Goal: Task Accomplishment & Management: Manage account settings

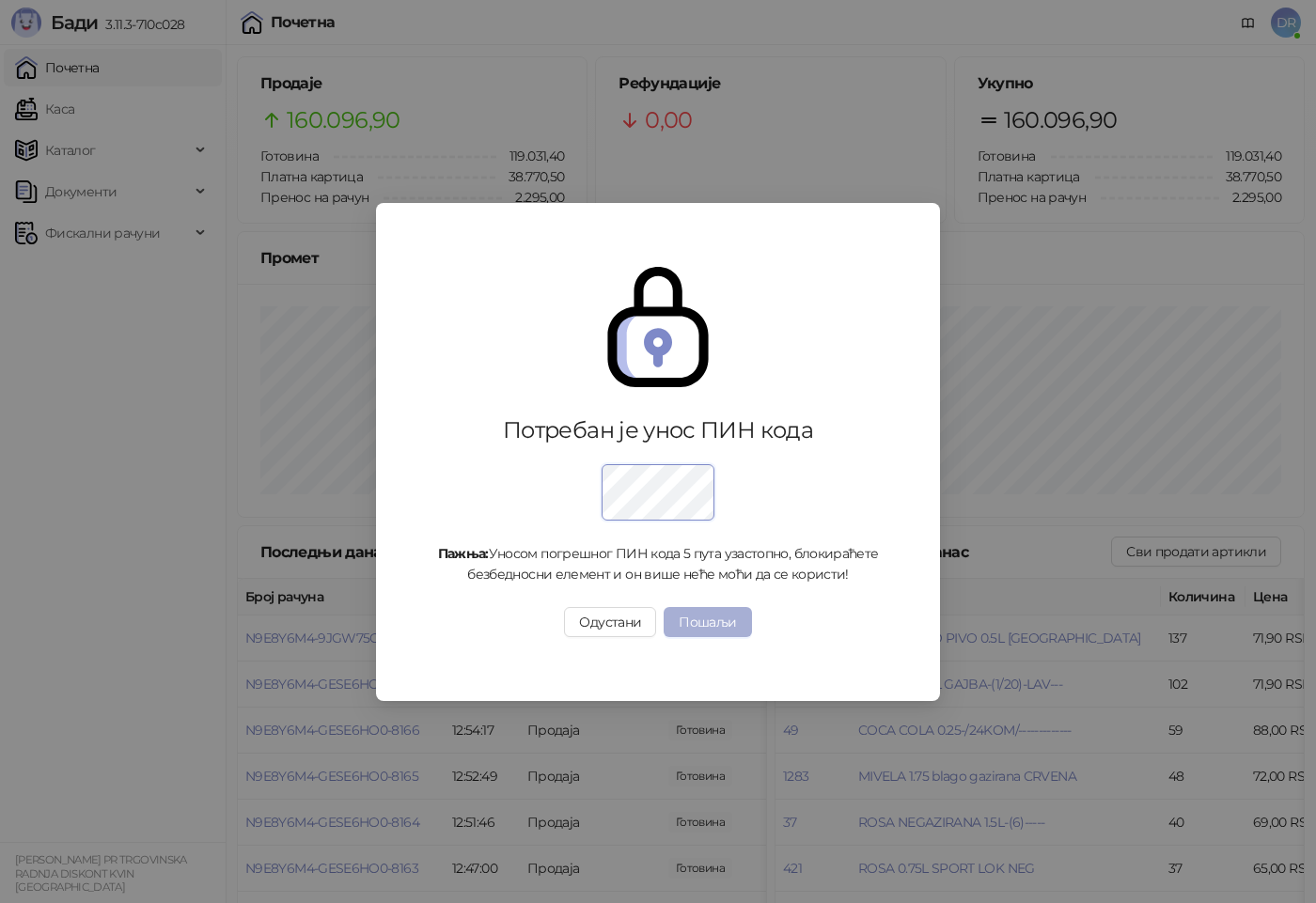
click at [707, 613] on button "Пошаљи" at bounding box center [706, 622] width 87 height 30
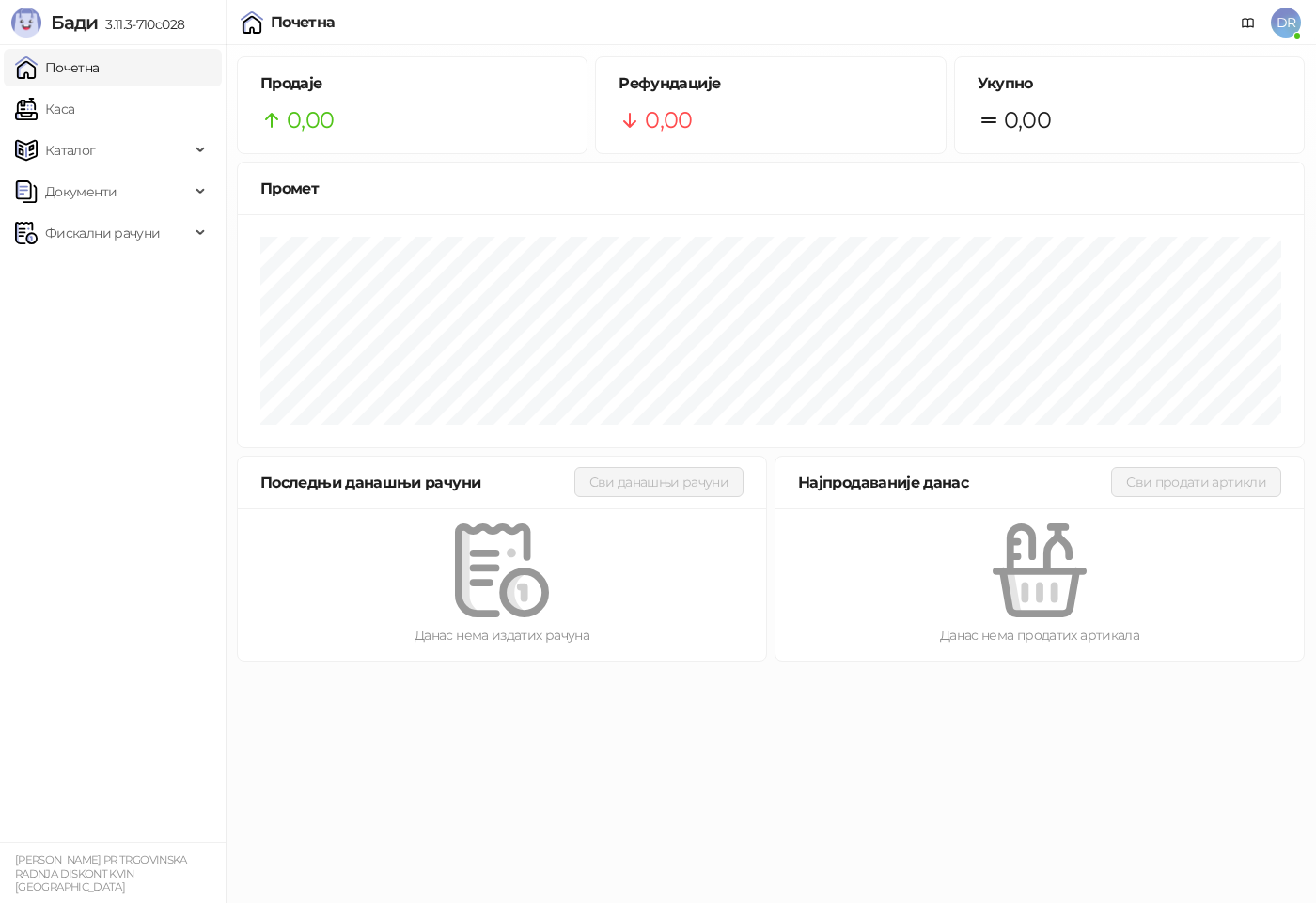
click at [1281, 19] on span "DR" at bounding box center [1286, 23] width 30 height 30
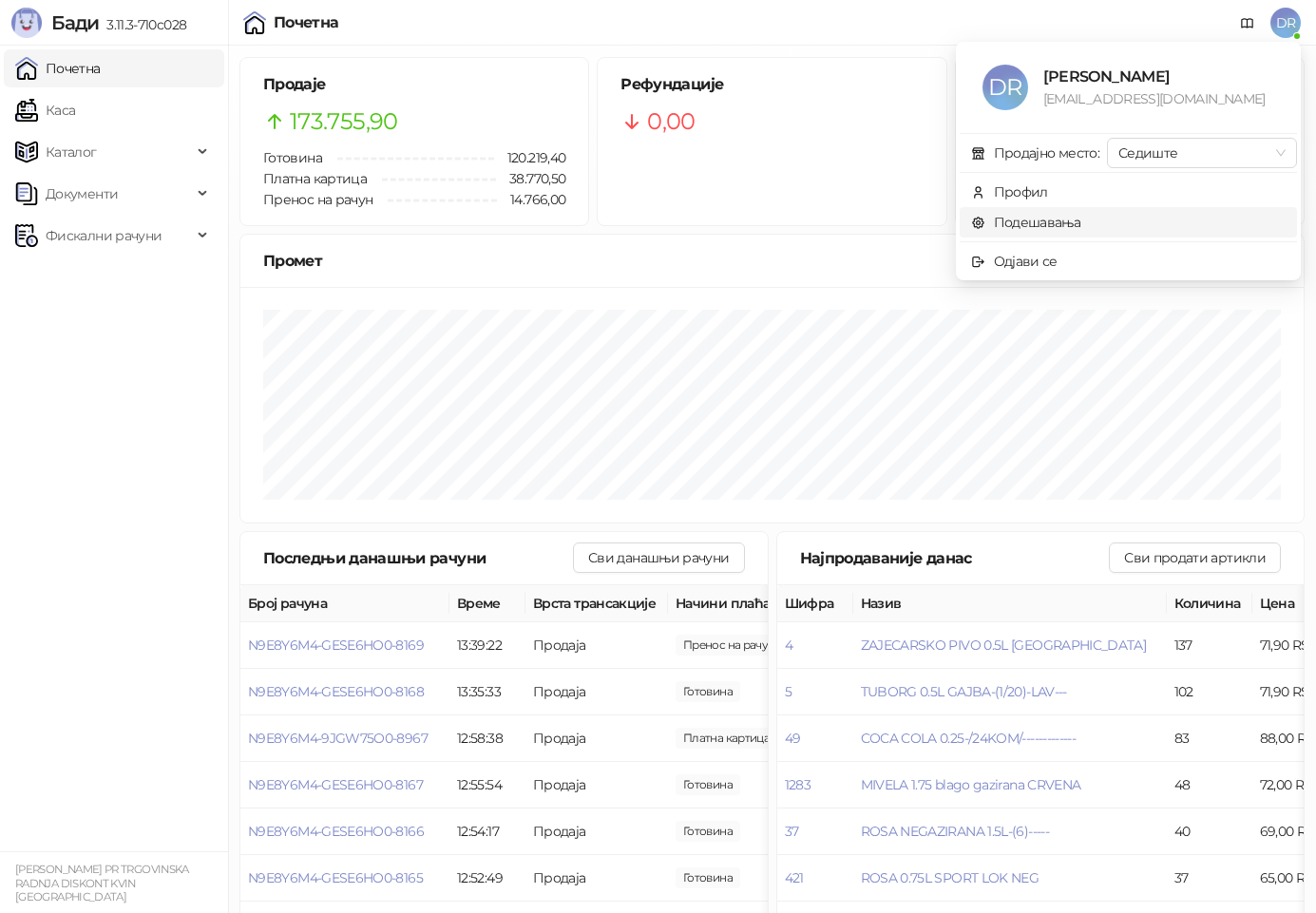
click at [1024, 227] on link "Подешавања" at bounding box center [1025, 222] width 110 height 17
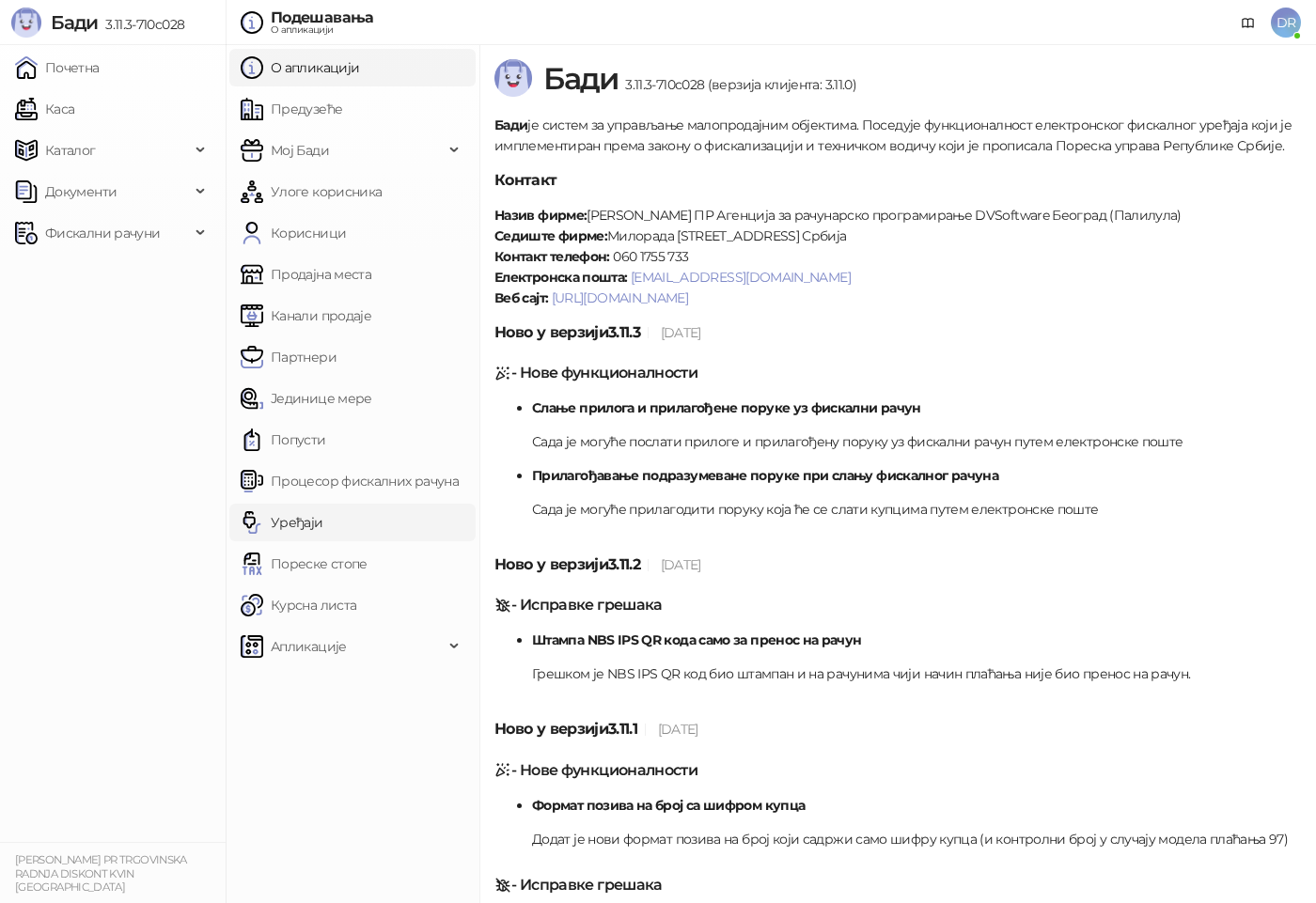
click at [308, 480] on link "Процесор фискалних рачуна" at bounding box center [349, 481] width 218 height 37
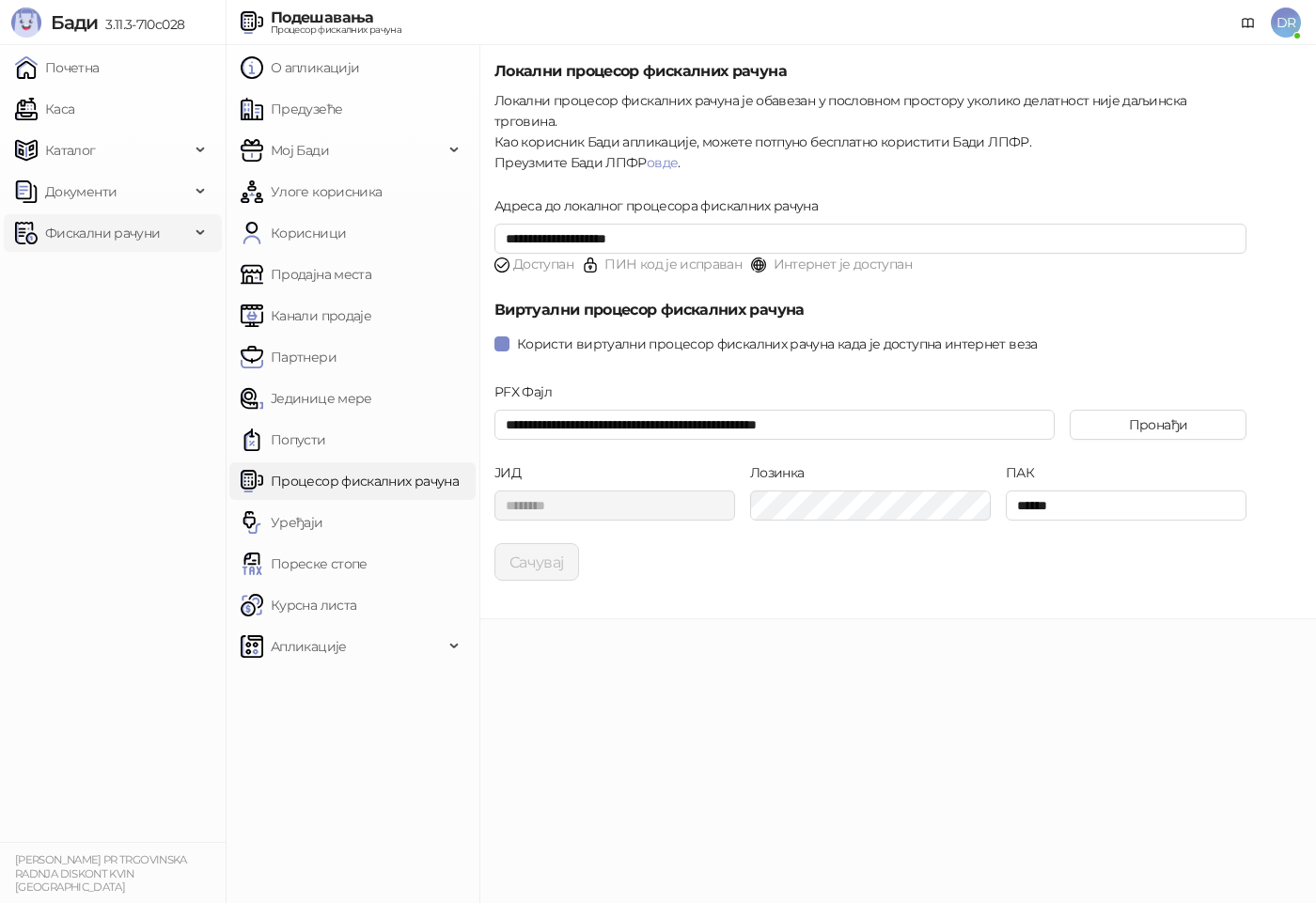
click at [71, 231] on span "Фискални рачуни" at bounding box center [102, 233] width 114 height 37
click at [98, 276] on link "Издати рачуни" at bounding box center [85, 274] width 126 height 37
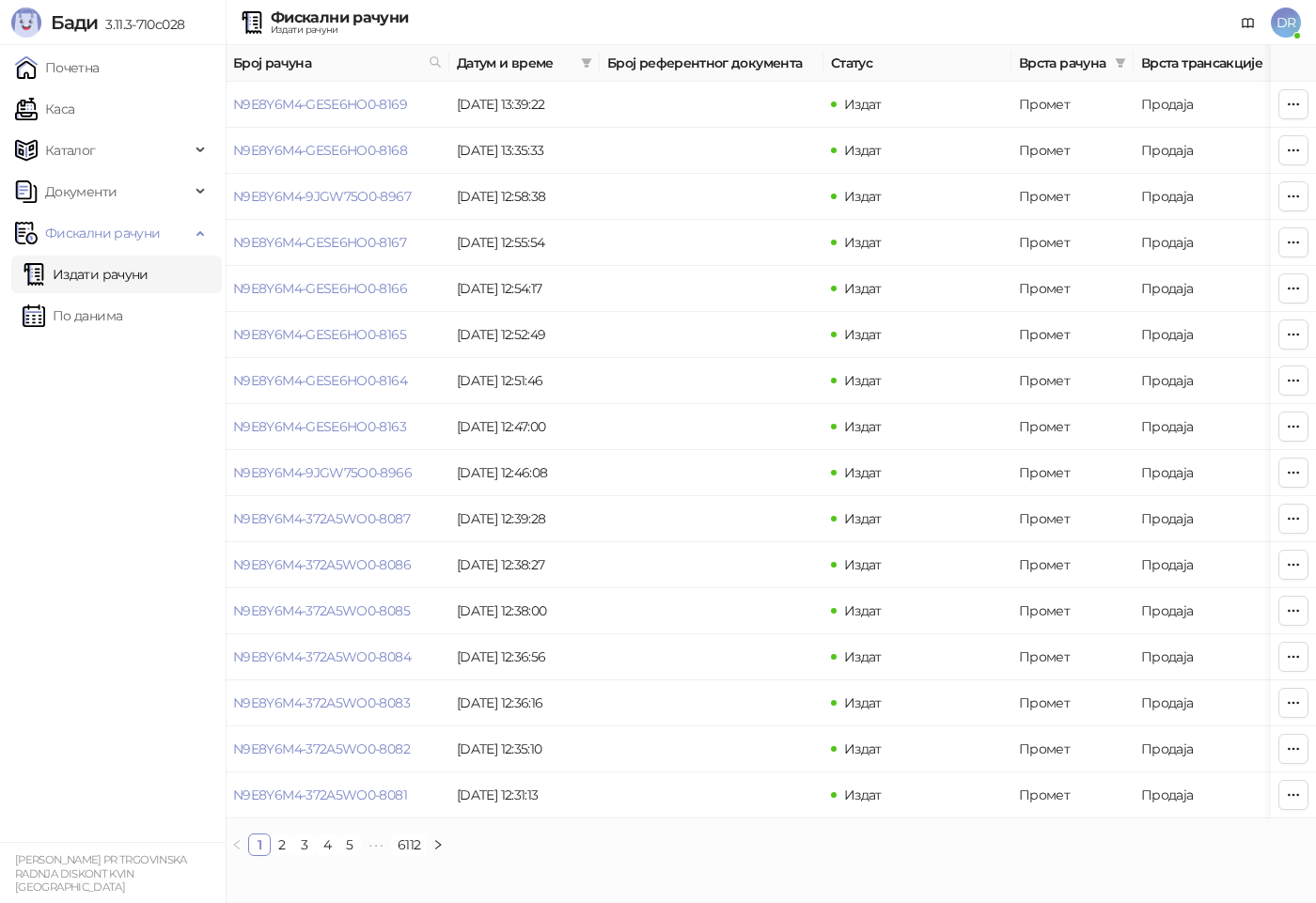
click at [1287, 18] on span "DR" at bounding box center [1286, 23] width 30 height 30
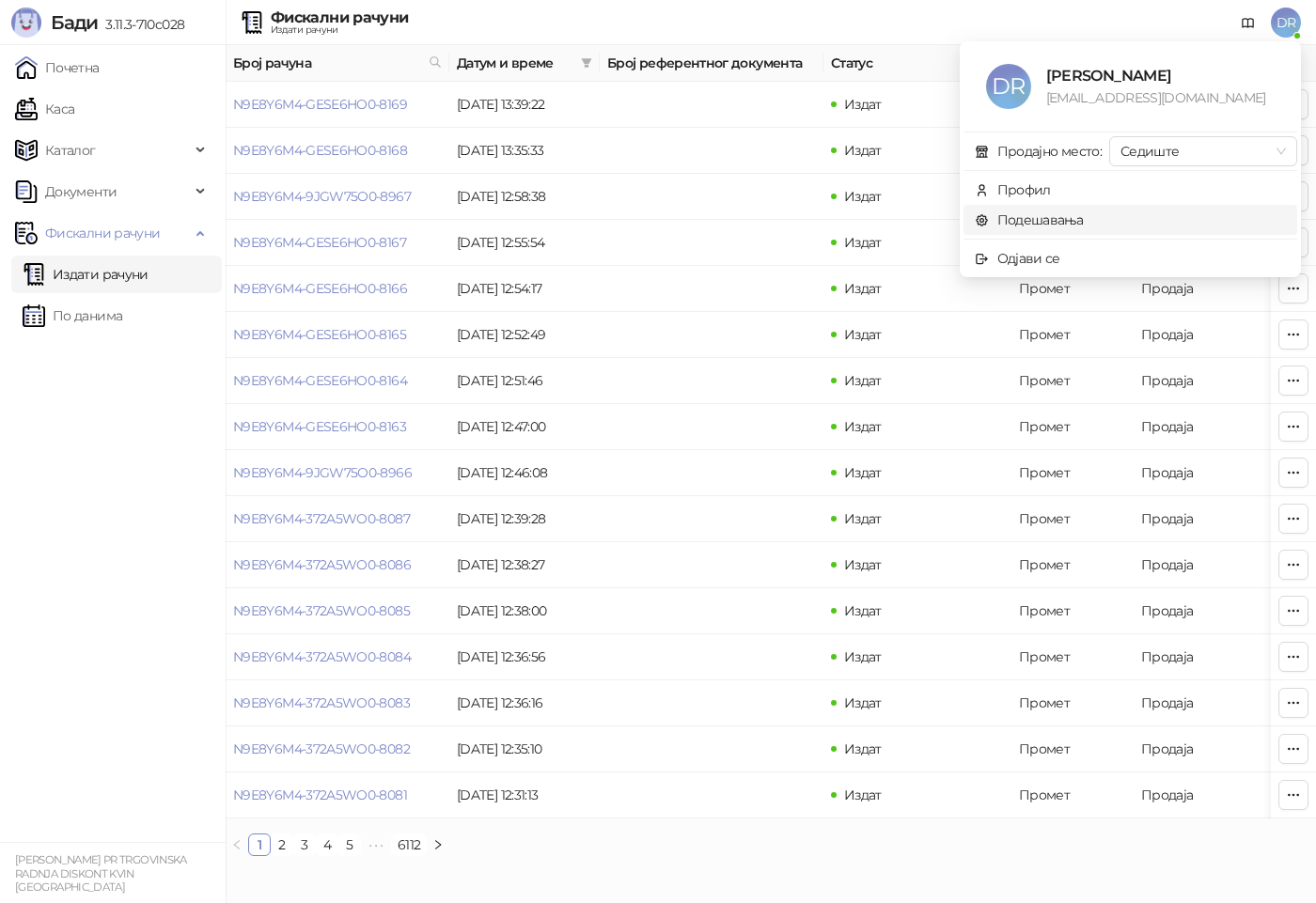
click at [1043, 217] on link "Подешавања" at bounding box center [1028, 219] width 109 height 17
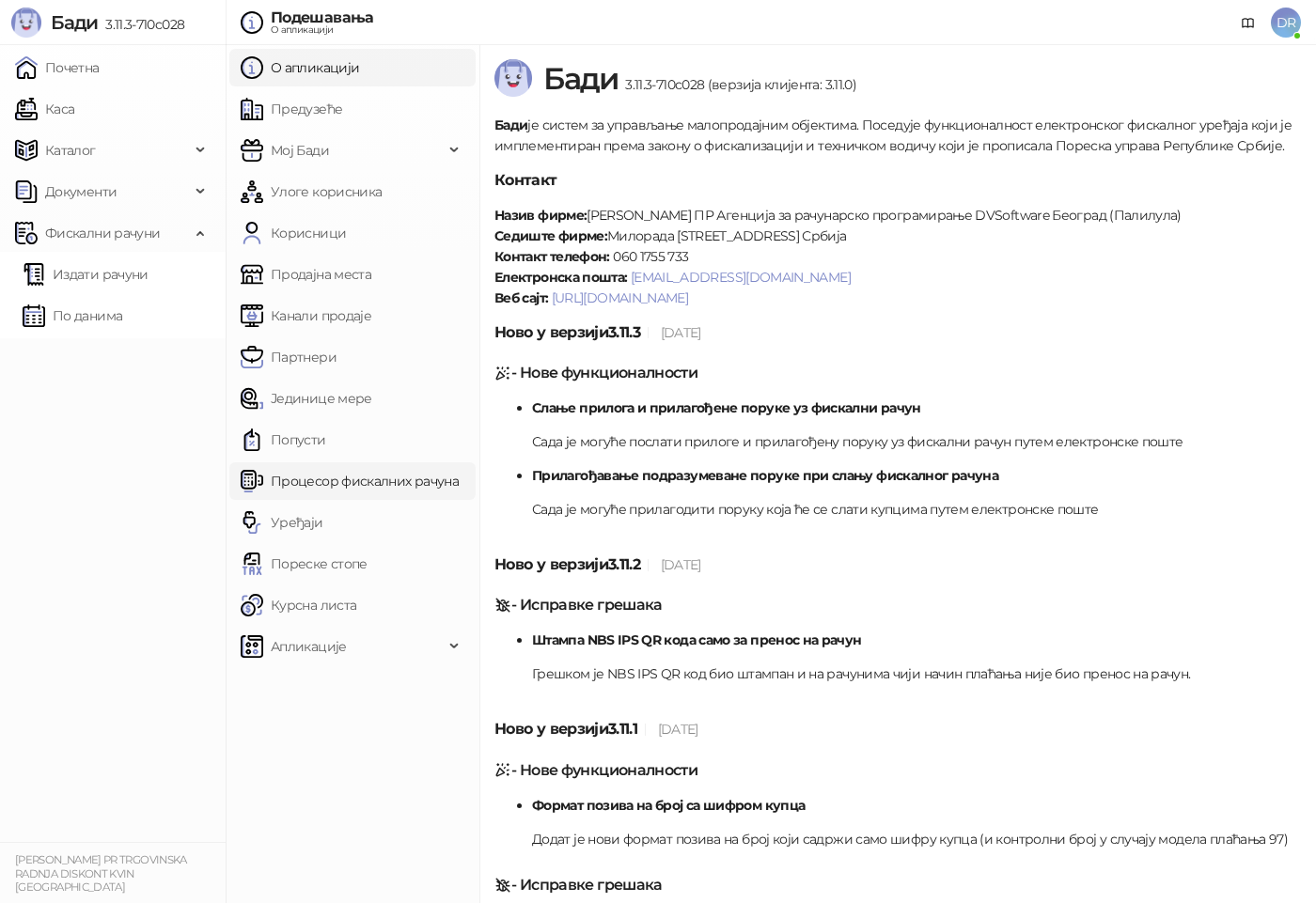
click at [390, 471] on link "Процесор фискалних рачуна" at bounding box center [349, 481] width 218 height 37
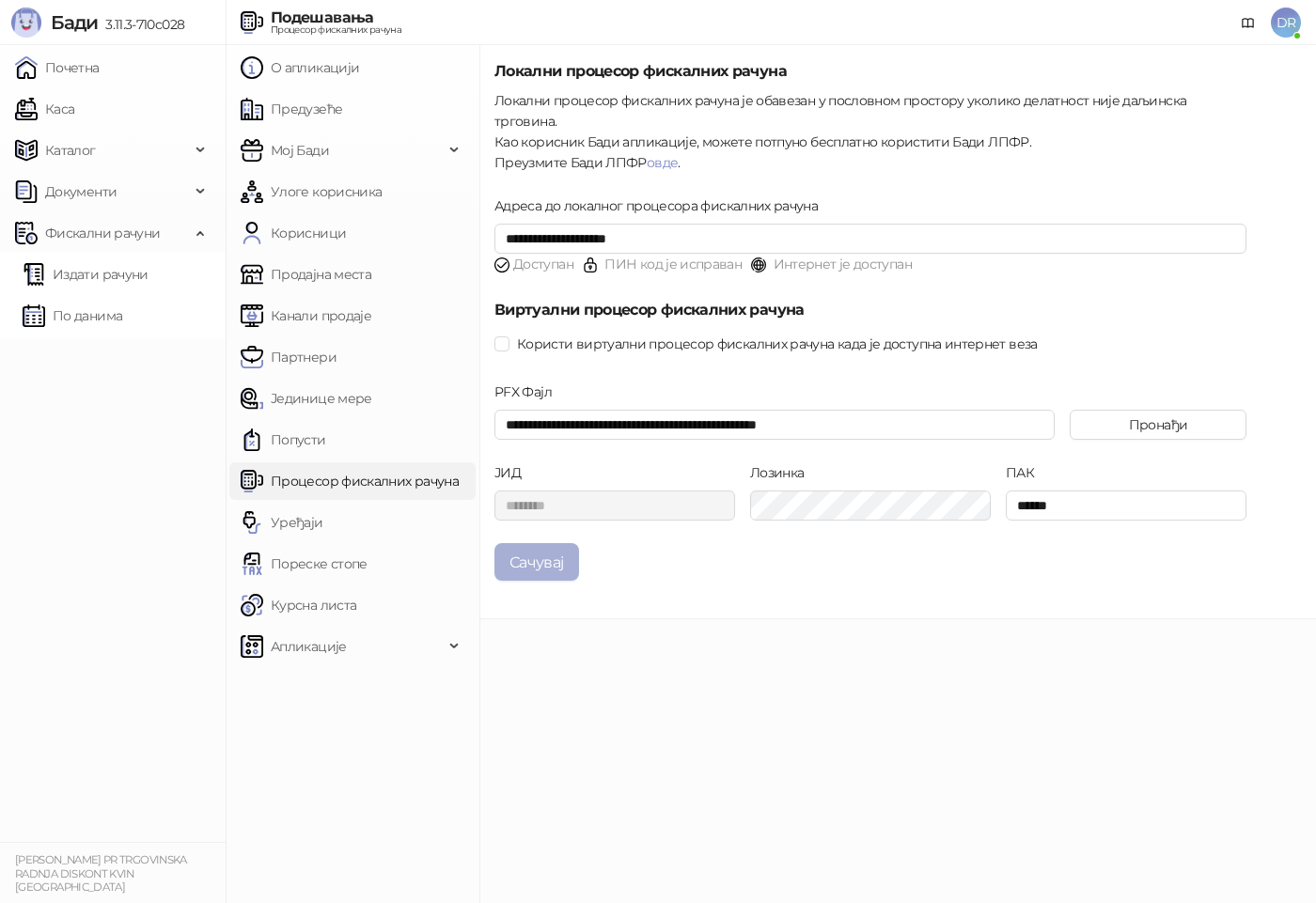
click at [552, 543] on button "Сачувај" at bounding box center [536, 562] width 84 height 37
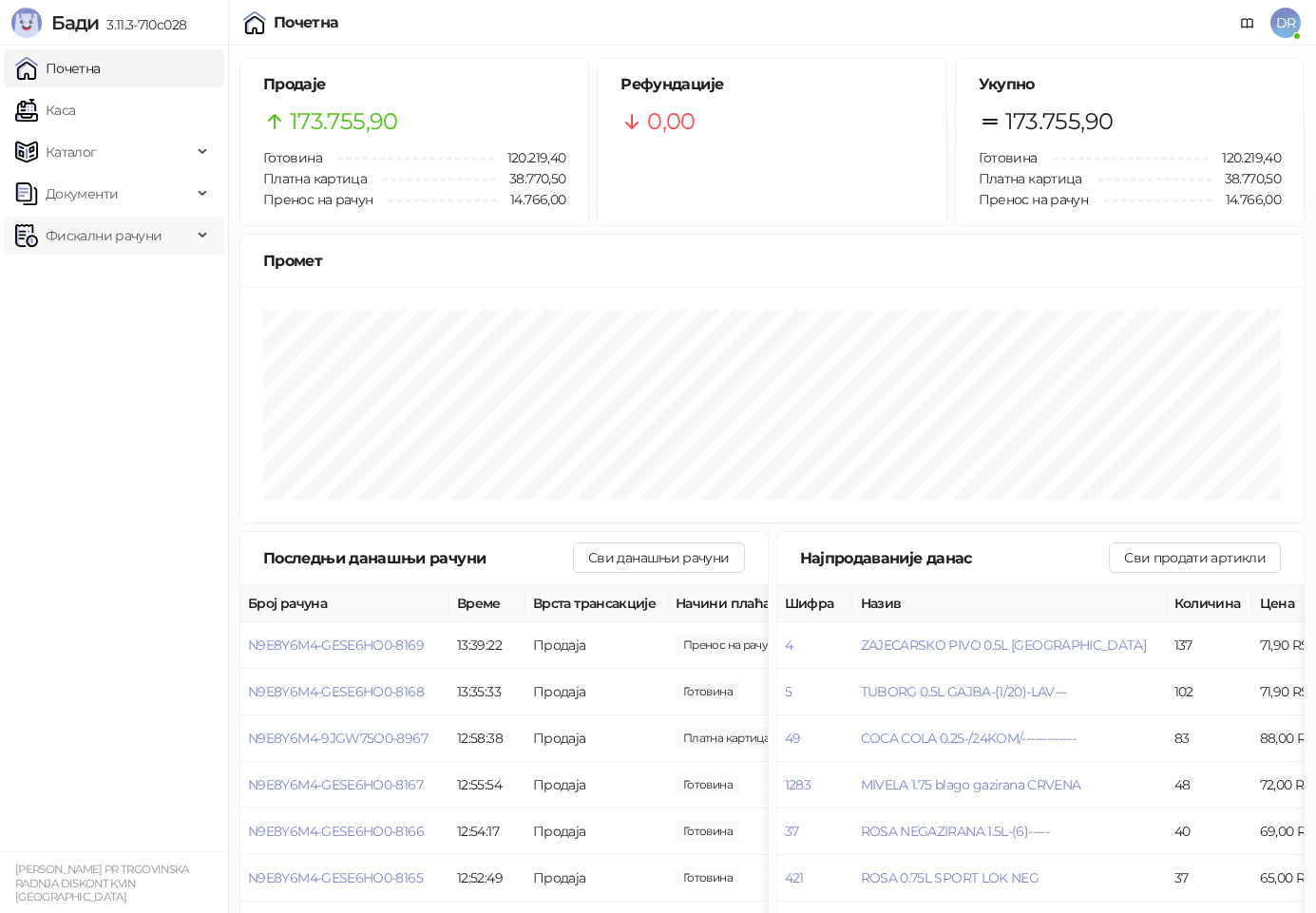
click at [106, 236] on span "Фискални рачуни" at bounding box center [103, 235] width 116 height 38
click at [106, 279] on link "Издати рачуни" at bounding box center [86, 277] width 128 height 38
